Goal: Find specific page/section: Find specific page/section

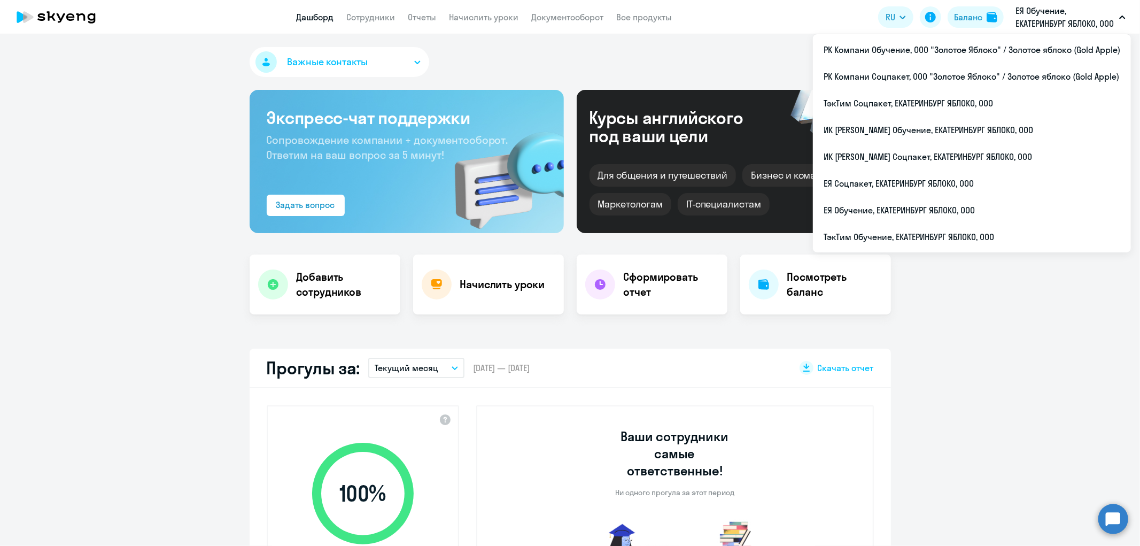
select select "30"
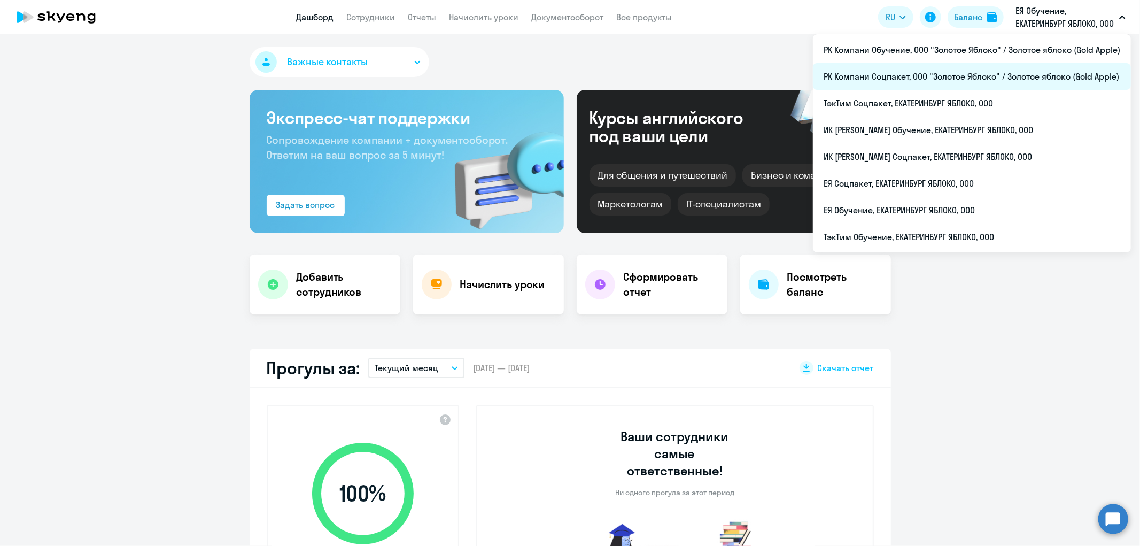
click at [993, 75] on li "РК Компани Соцпакет, ООО "Золотое Яблоко" / Золотое яблоко (Gold Apple)" at bounding box center [972, 76] width 318 height 27
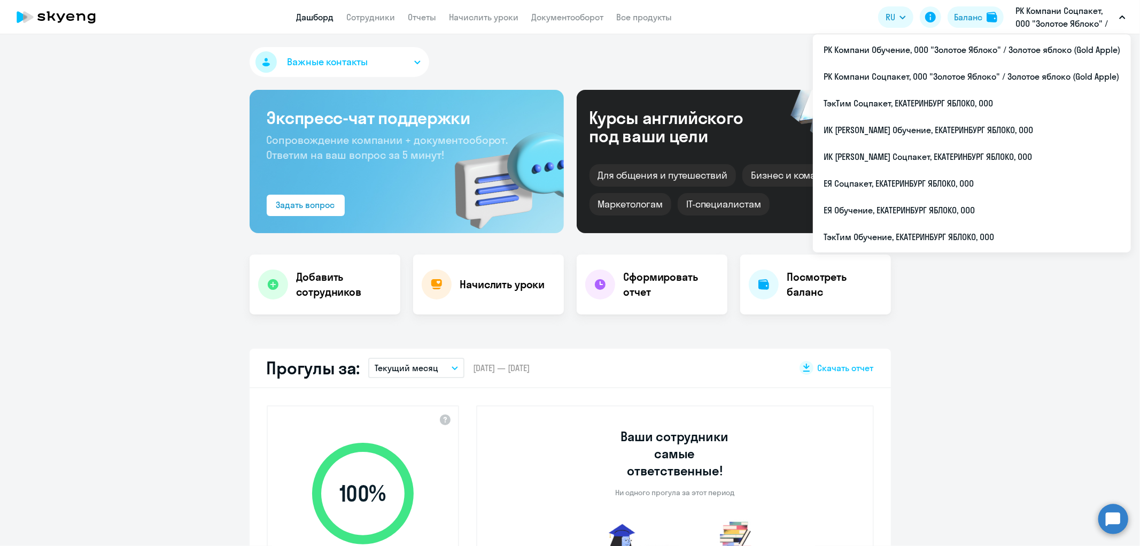
select select "30"
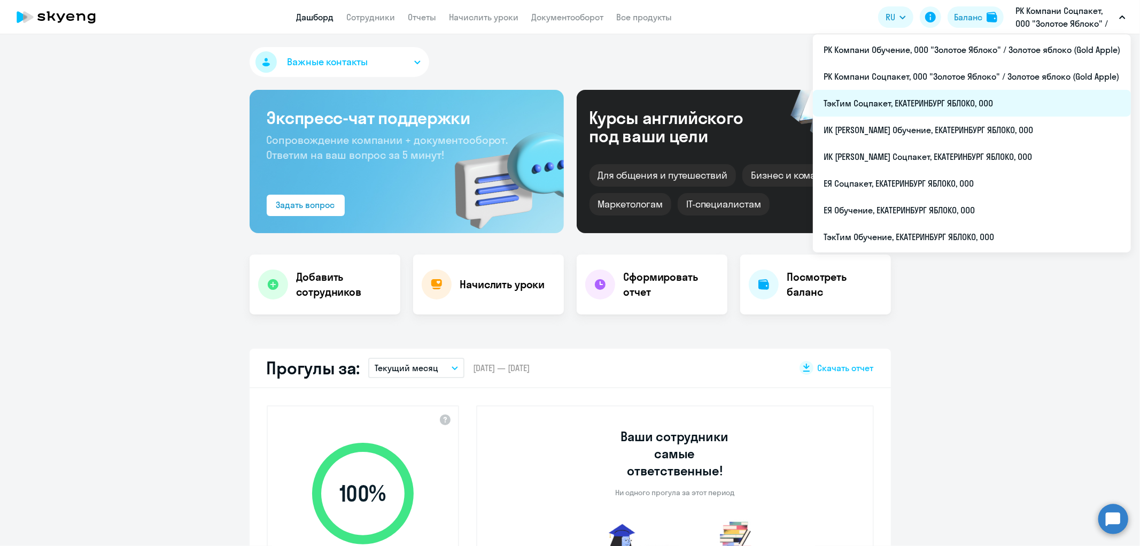
click at [875, 106] on li "ТэкТим Соцпакет, ЕКАТЕРИНБУРГ ЯБЛОКО, ООО" at bounding box center [972, 103] width 318 height 27
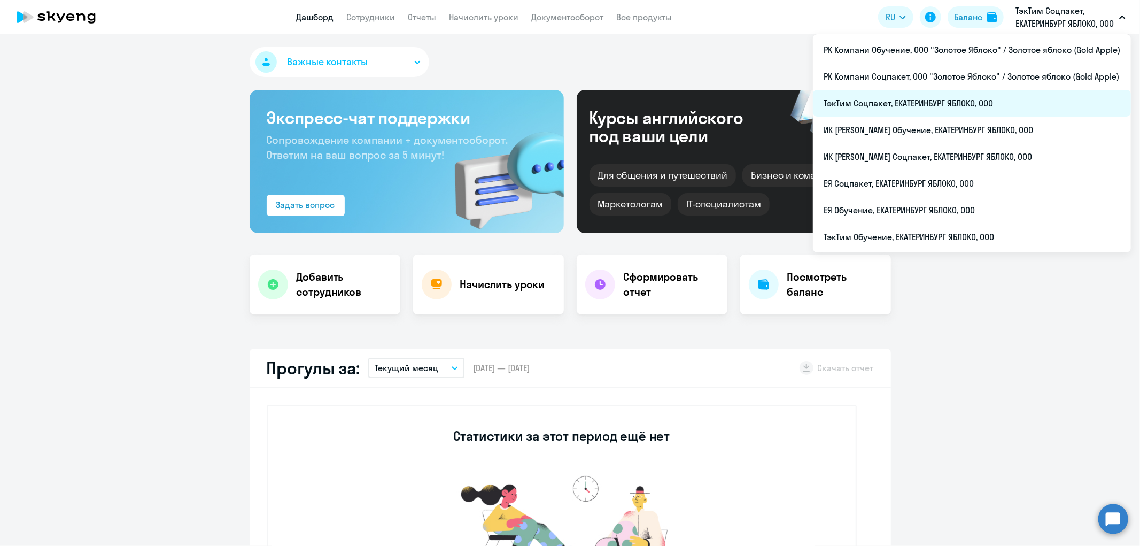
select select "30"
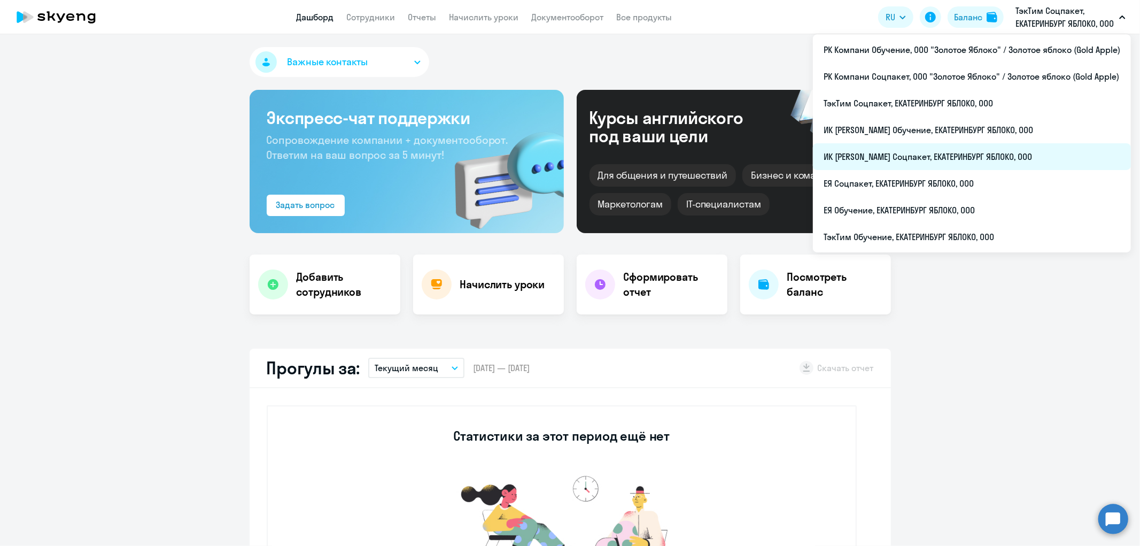
click at [924, 159] on li "ИК [PERSON_NAME] Соцпакет, ЕКАТЕРИНБУРГ ЯБЛОКО, ООО" at bounding box center [972, 156] width 318 height 27
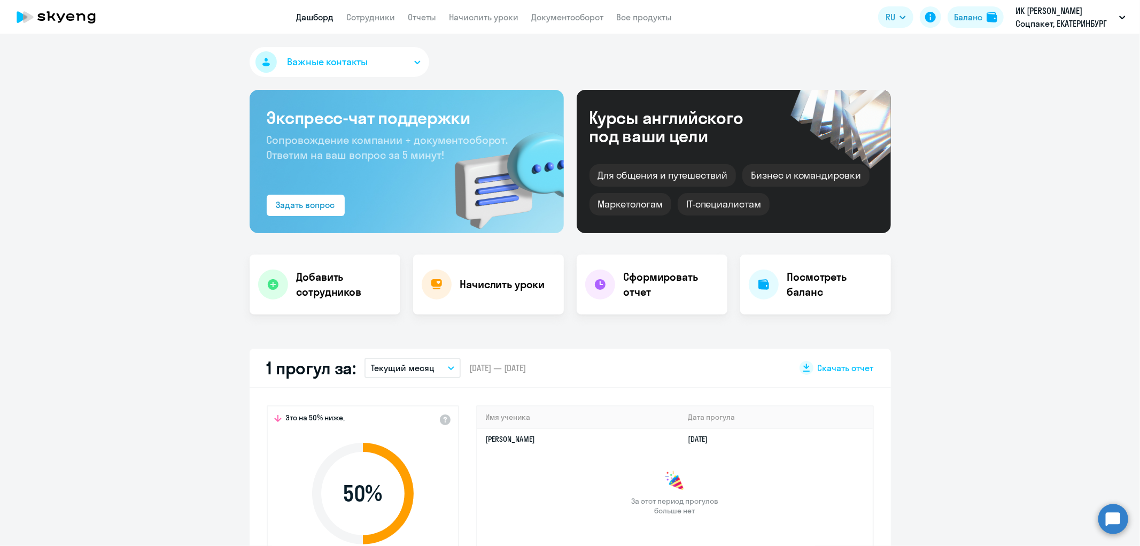
select select "30"
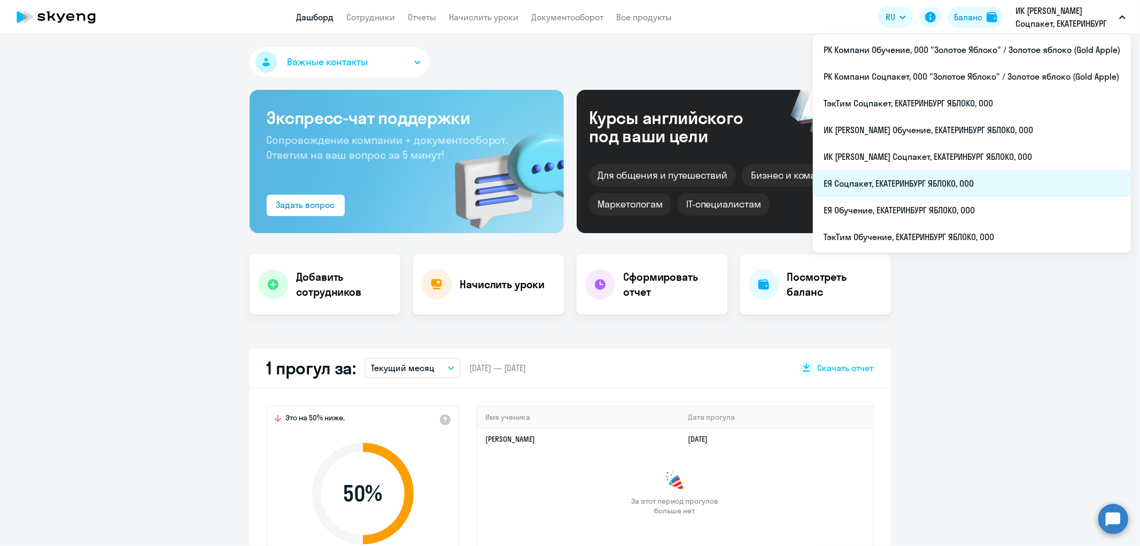
click at [901, 183] on li "ЕЯ Соцпакет, ЕКАТЕРИНБУРГ ЯБЛОКО, ООО" at bounding box center [972, 183] width 318 height 27
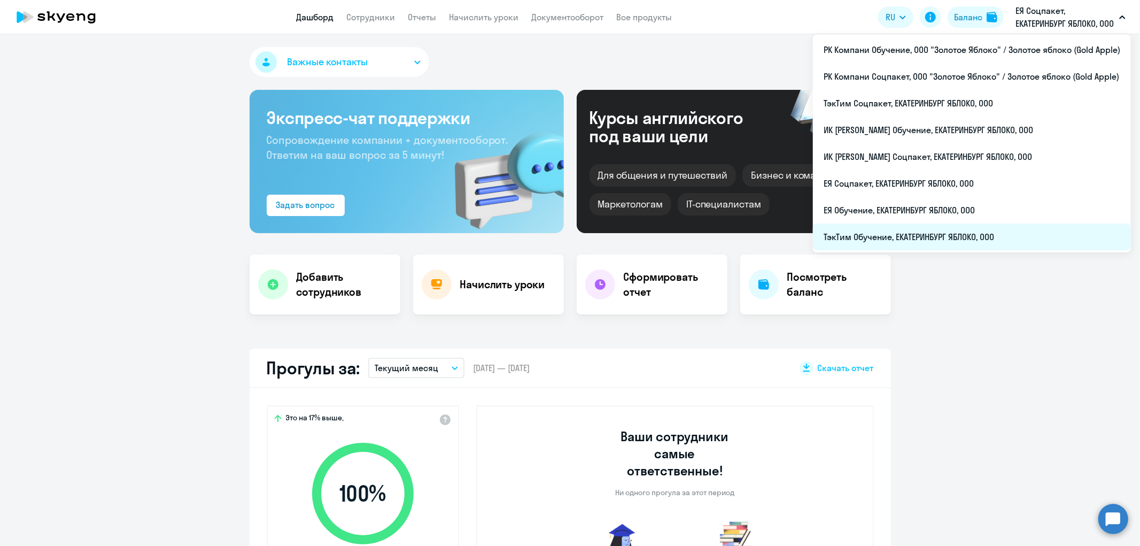
click at [900, 225] on li "ТэкТим Обучение, ЕКАТЕРИНБУРГ ЯБЛОКО, ООО" at bounding box center [972, 236] width 318 height 27
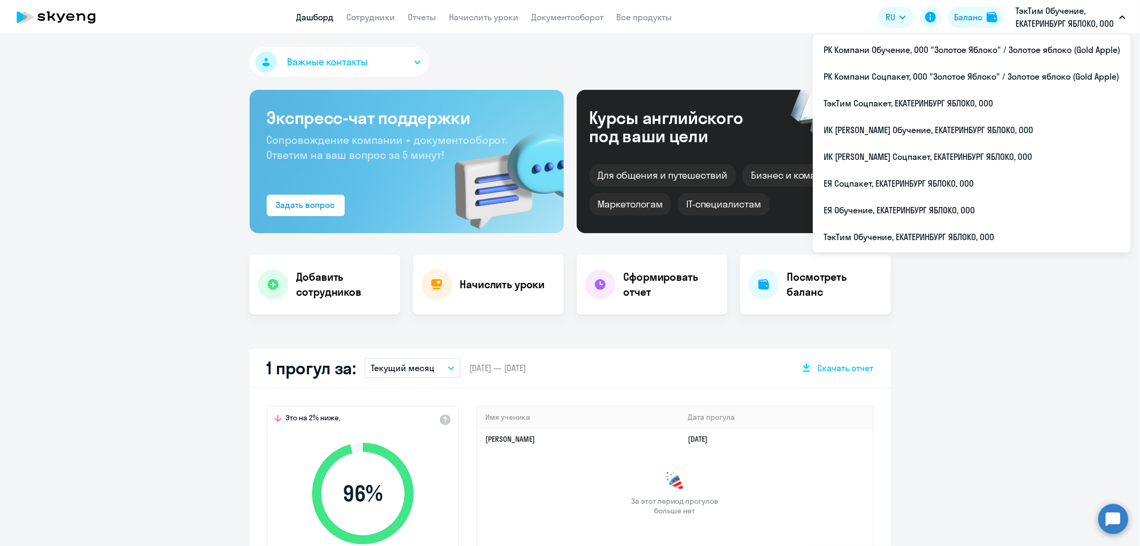
select select "30"
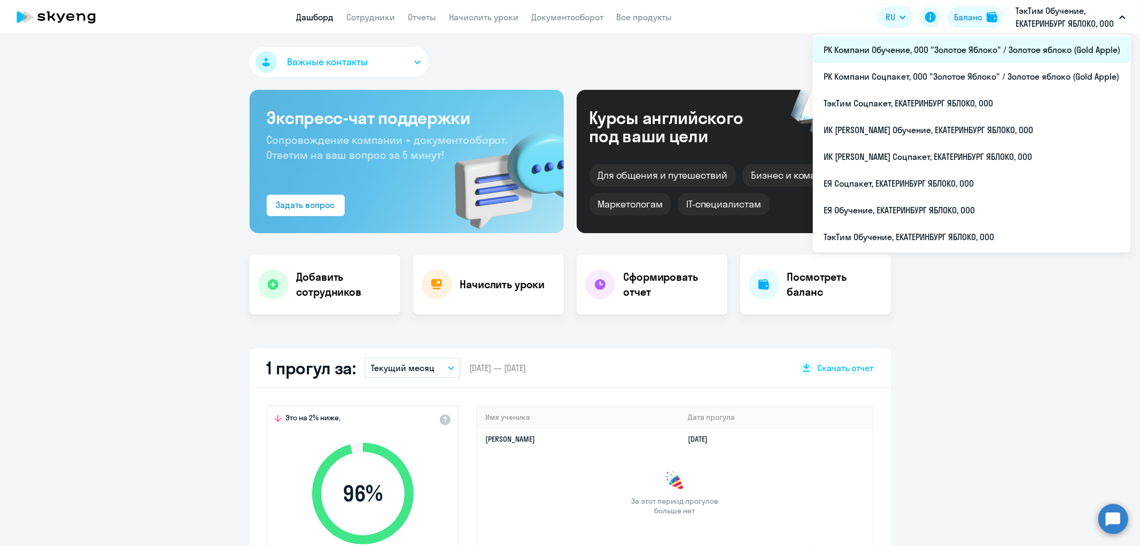
click at [1014, 50] on li "РК Компани Обучение, ООО "Золотое Яблоко" / Золотое яблоко (Gold Apple)" at bounding box center [972, 49] width 318 height 27
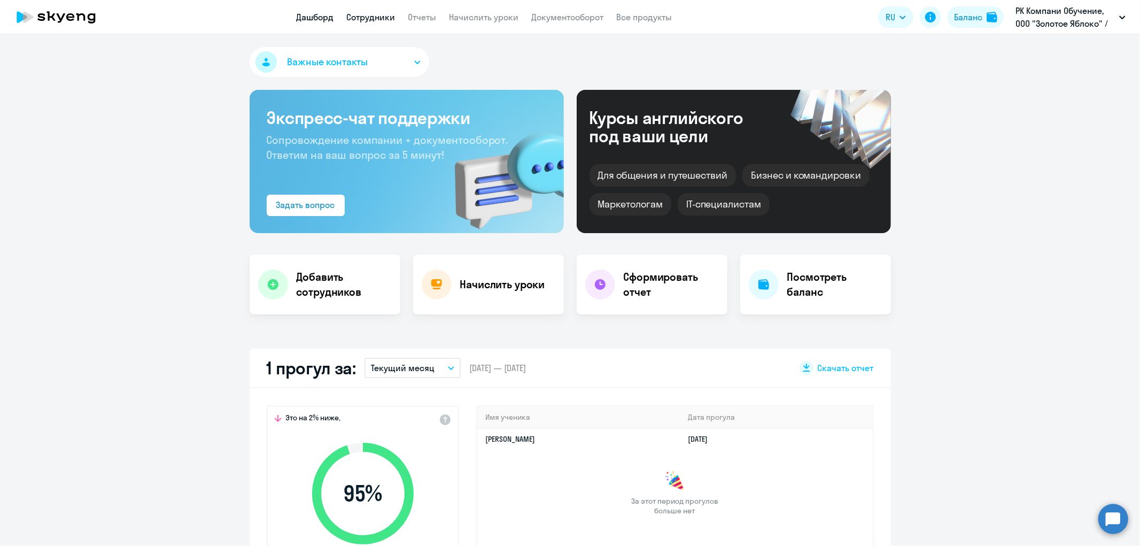
click at [381, 12] on link "Сотрудники" at bounding box center [371, 17] width 49 height 11
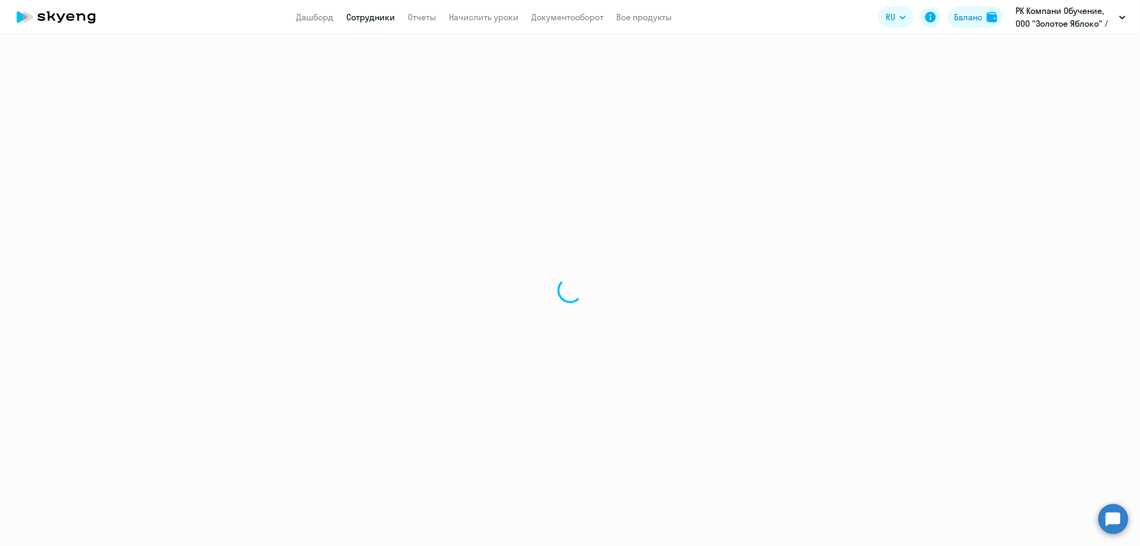
select select "30"
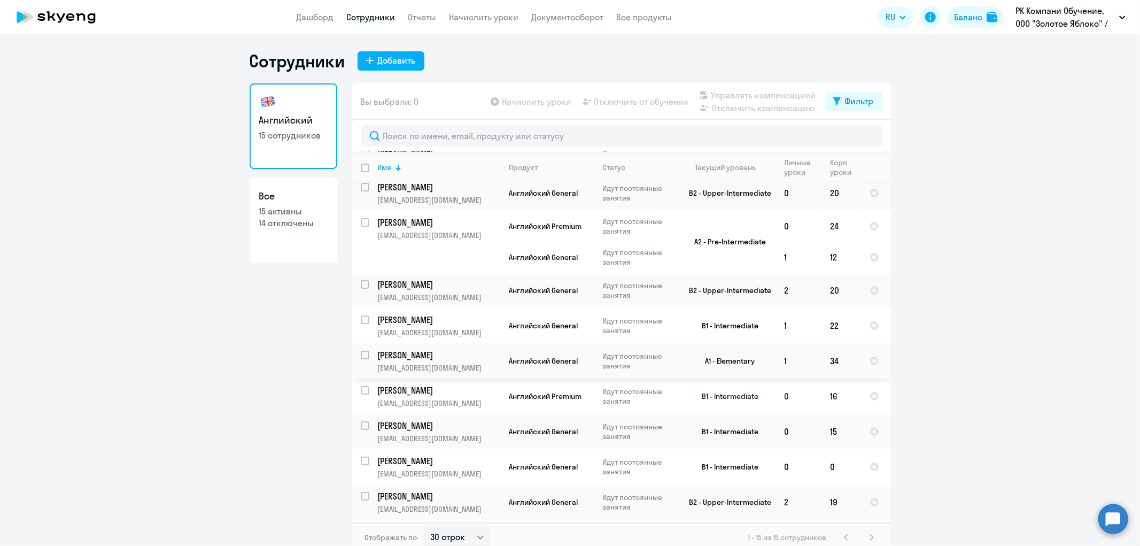
scroll to position [266, 0]
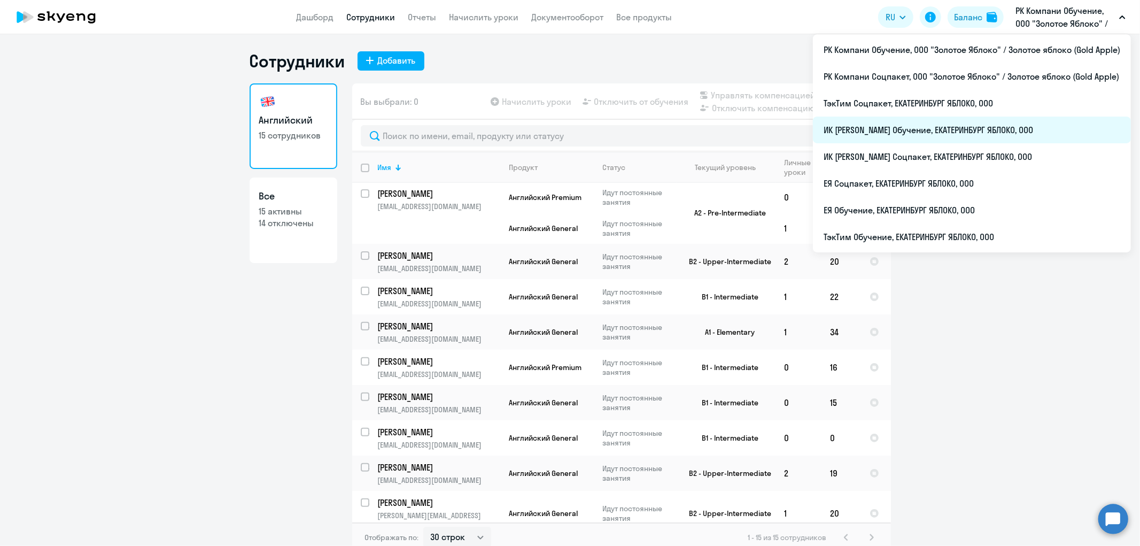
click at [900, 126] on li "ИК [PERSON_NAME] Обучение, ЕКАТЕРИНБУРГ ЯБЛОКО, ООО" at bounding box center [972, 130] width 318 height 27
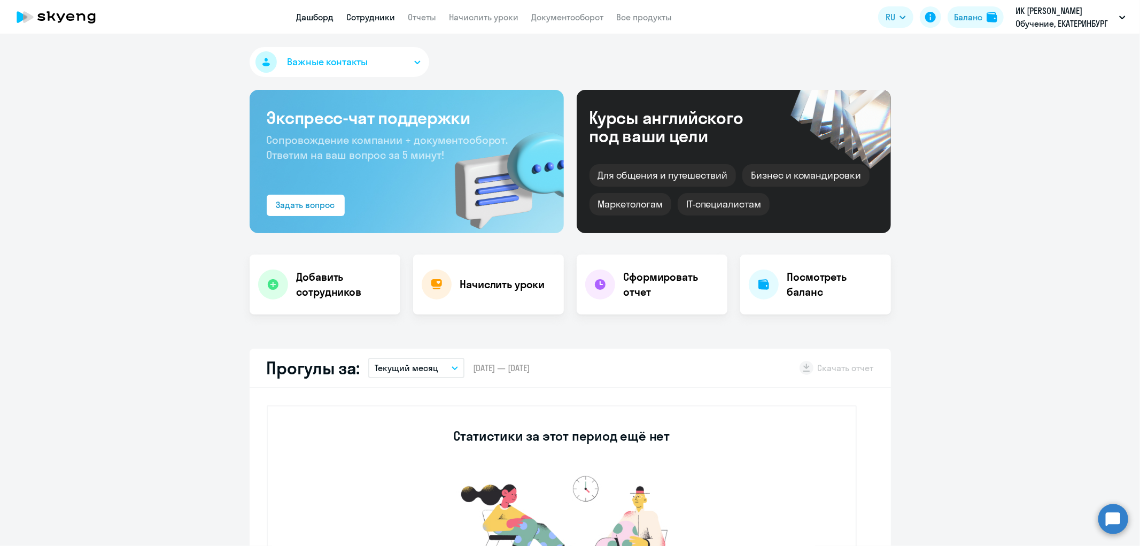
select select "30"
click at [361, 20] on link "Сотрудники" at bounding box center [371, 17] width 49 height 11
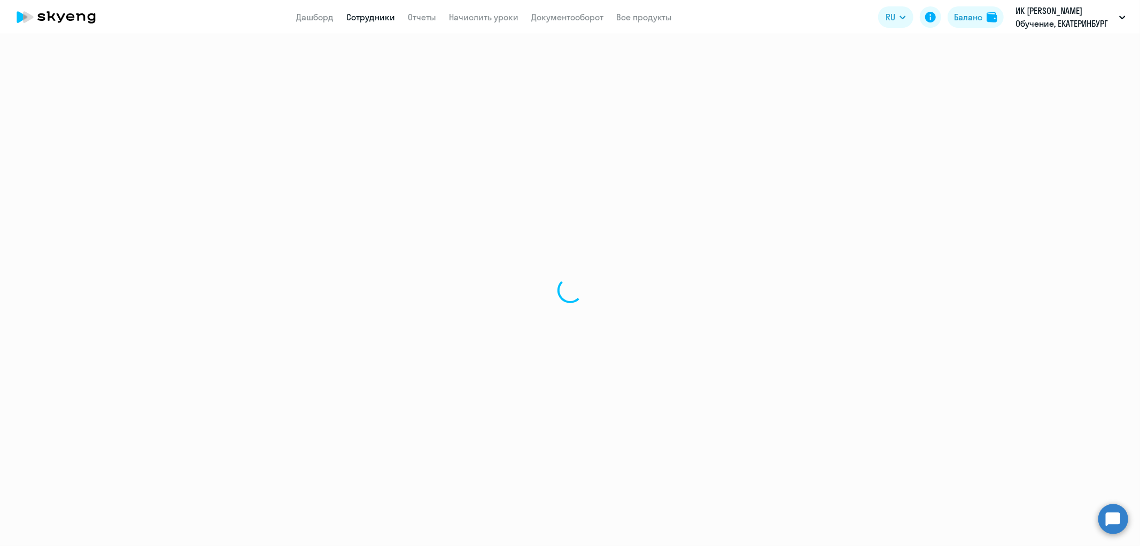
select select "30"
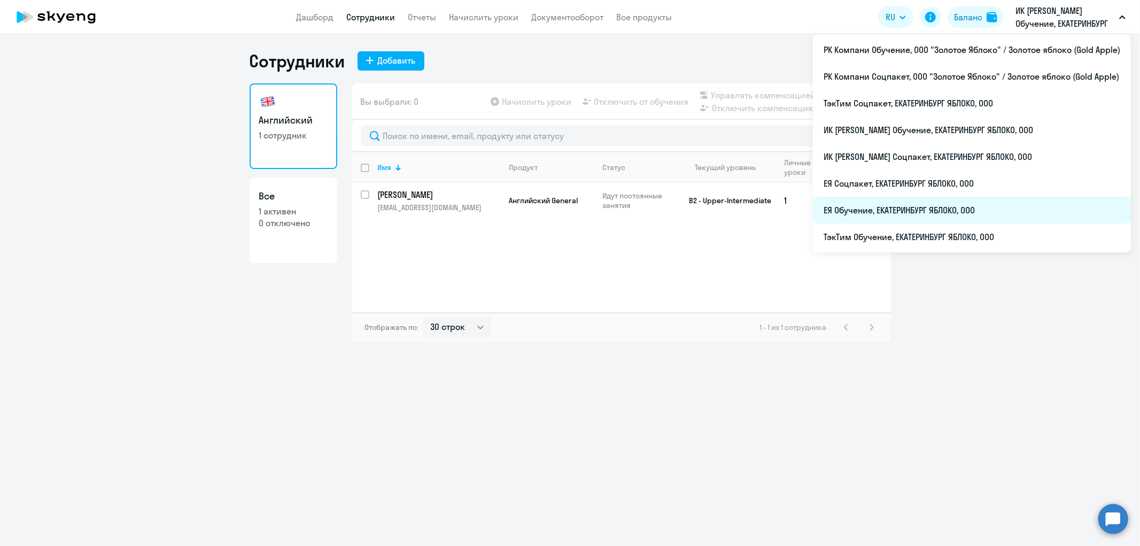
click at [936, 202] on li "ЕЯ Обучение, ЕКАТЕРИНБУРГ ЯБЛОКО, ООО" at bounding box center [972, 210] width 318 height 27
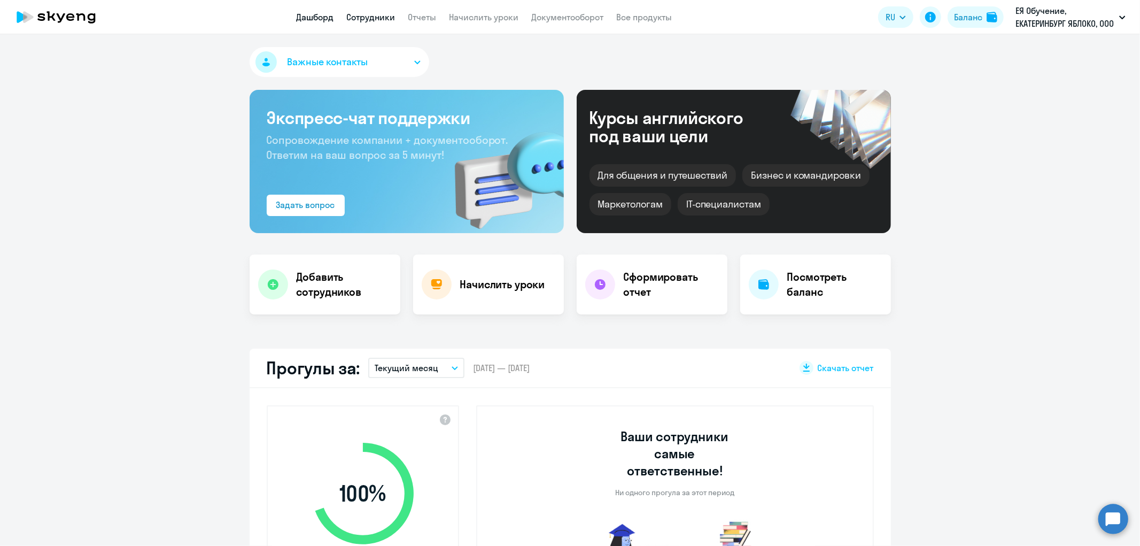
click at [369, 12] on link "Сотрудники" at bounding box center [371, 17] width 49 height 11
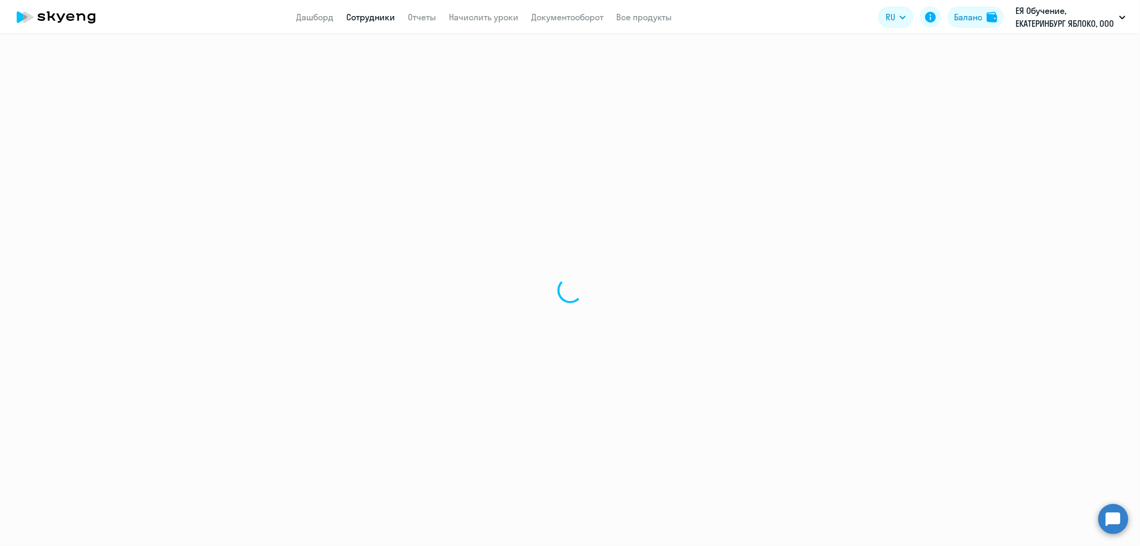
select select "30"
